Goal: Task Accomplishment & Management: Complete application form

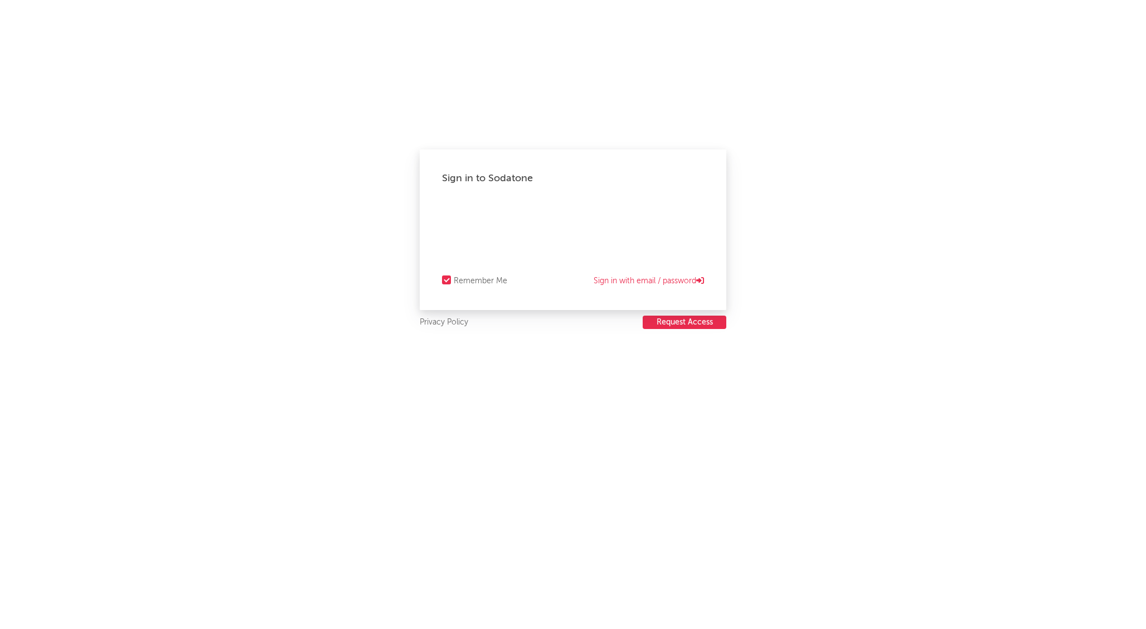
click at [685, 321] on button "Request Access" at bounding box center [685, 322] width 84 height 13
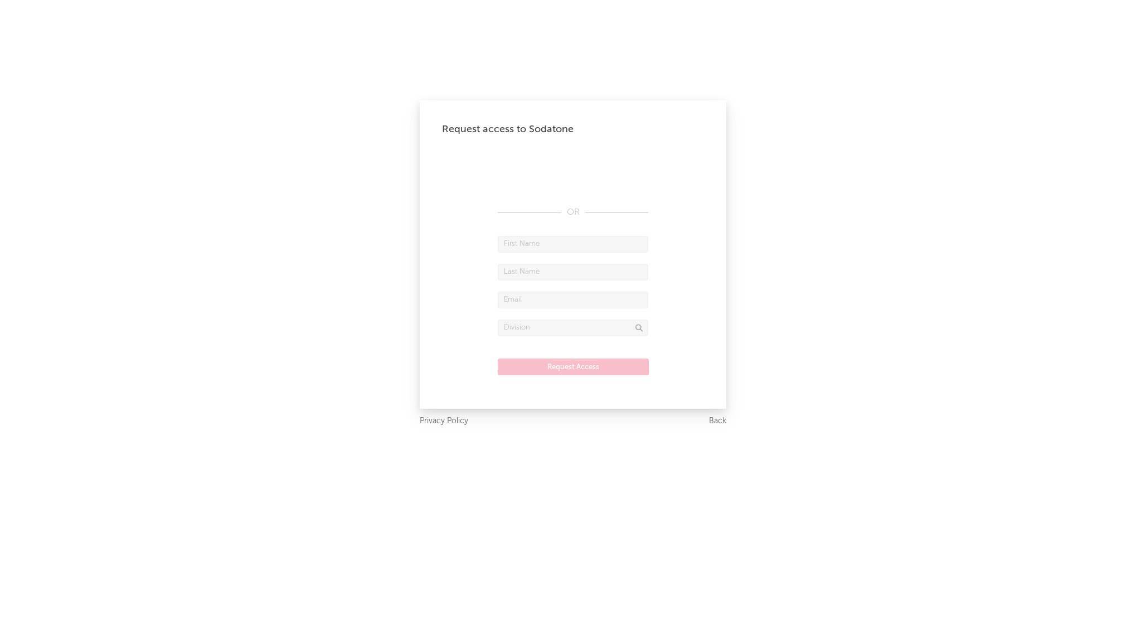
click at [550, 245] on input "text" at bounding box center [573, 244] width 151 height 17
type input "[PERSON_NAME]"
type input "Sprianu"
type input "[EMAIL_ADDRESS][DOMAIN_NAME]"
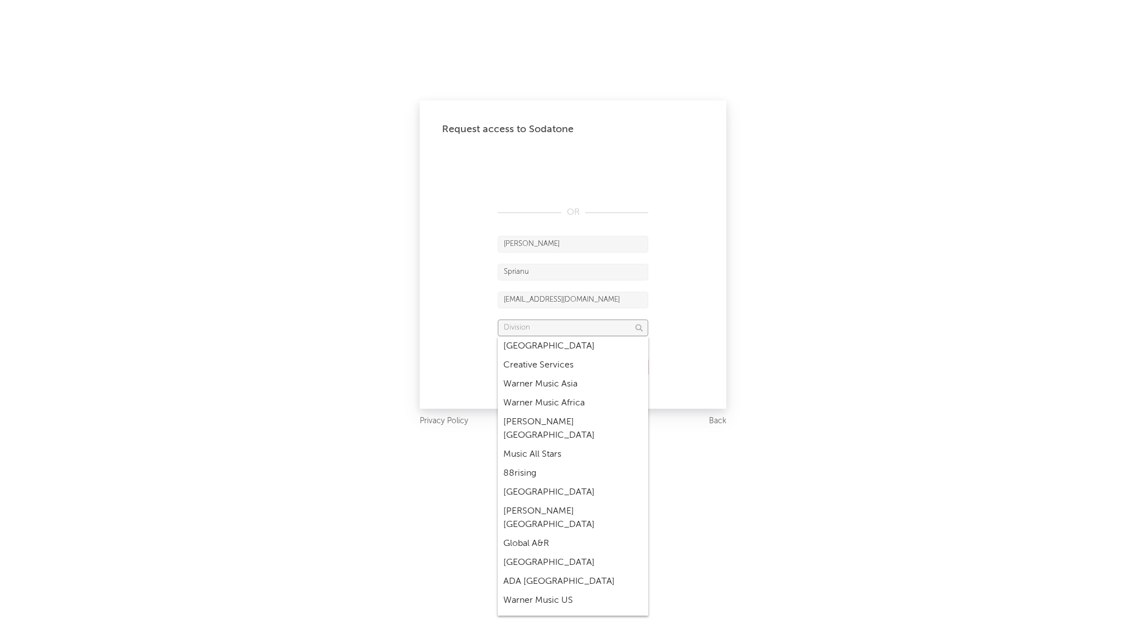
click at [530, 324] on input "text" at bounding box center [573, 327] width 151 height 17
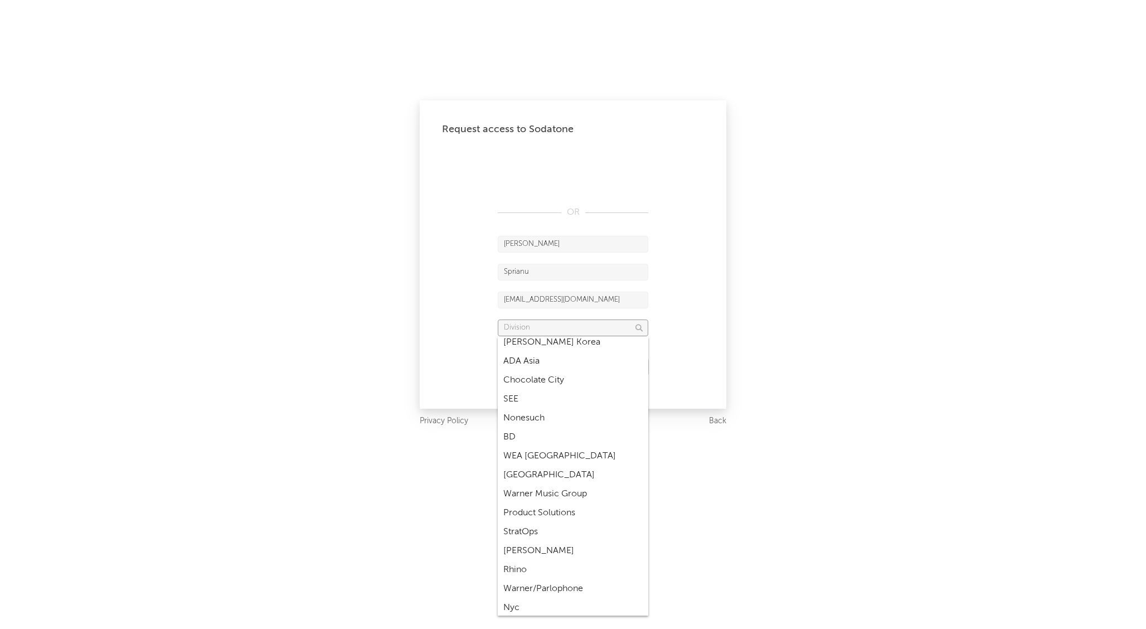
scroll to position [1810, 0]
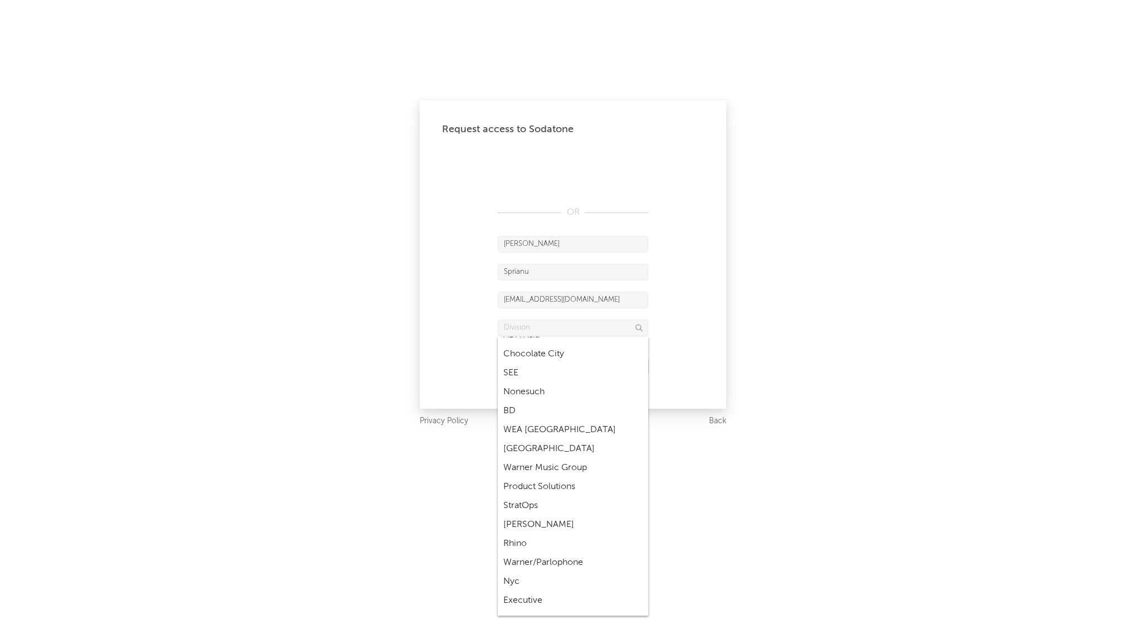
click at [530, 553] on div "Warner/Parlophone" at bounding box center [573, 562] width 151 height 19
type input "Warner/Parlophone"
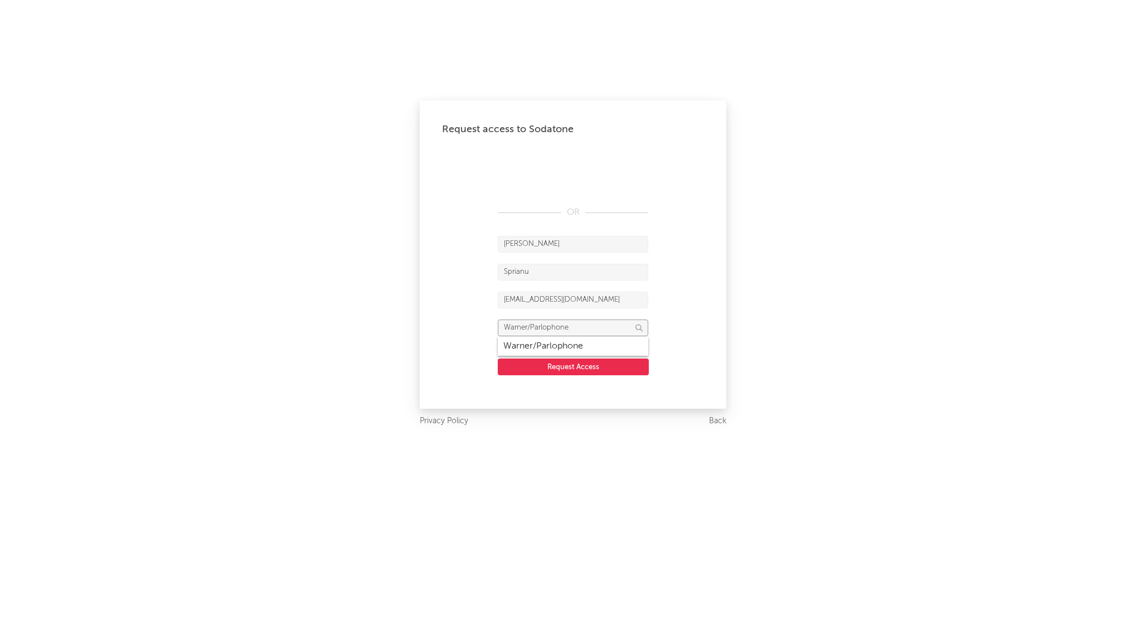
click at [564, 326] on input "Warner/Parlophone" at bounding box center [573, 327] width 151 height 17
click at [583, 343] on div "Warner/Parlophone" at bounding box center [573, 346] width 151 height 19
click at [584, 328] on input "Warner/Parlophone" at bounding box center [573, 327] width 151 height 17
